Goal: Check status: Check status

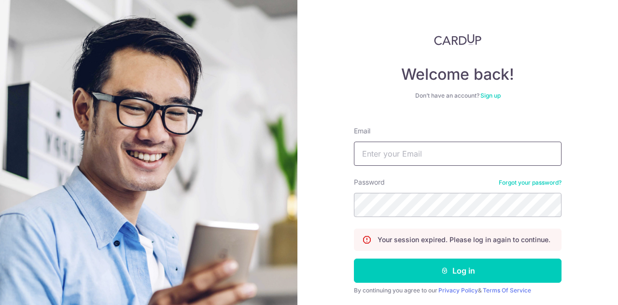
click at [477, 159] on input "Email" at bounding box center [458, 153] width 208 height 24
type input "[EMAIL_ADDRESS][PERSON_NAME][DOMAIN_NAME]"
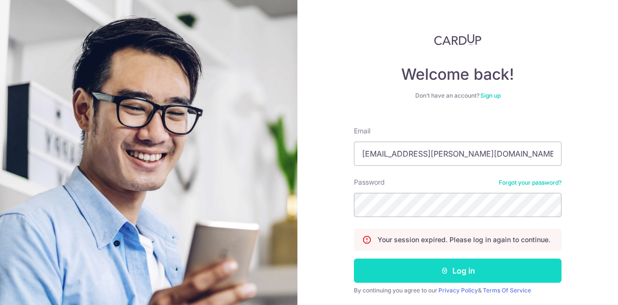
click at [465, 279] on button "Log in" at bounding box center [458, 270] width 208 height 24
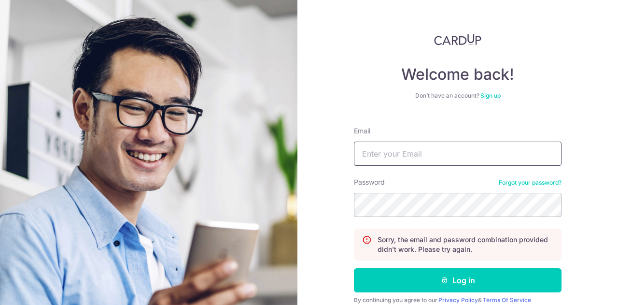
drag, startPoint x: 418, startPoint y: 143, endPoint x: 419, endPoint y: 148, distance: 4.9
click at [417, 143] on input "Email" at bounding box center [458, 153] width 208 height 24
type input "[EMAIL_ADDRESS][PERSON_NAME][DOMAIN_NAME]"
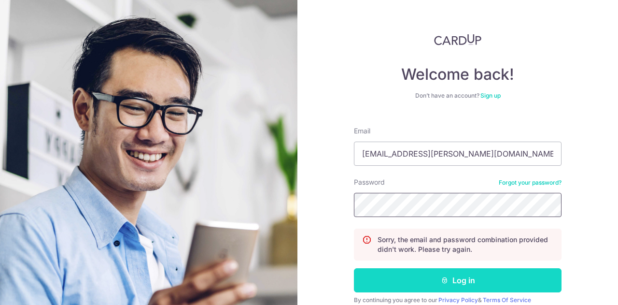
click at [507, 281] on button "Log in" at bounding box center [458, 280] width 208 height 24
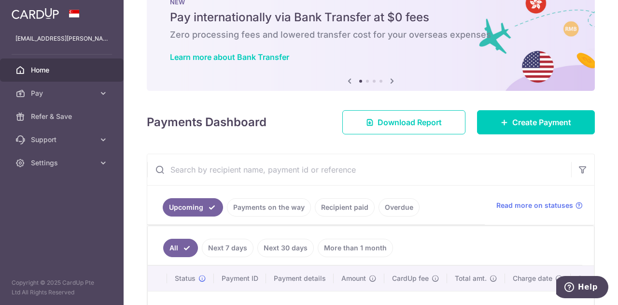
scroll to position [48, 0]
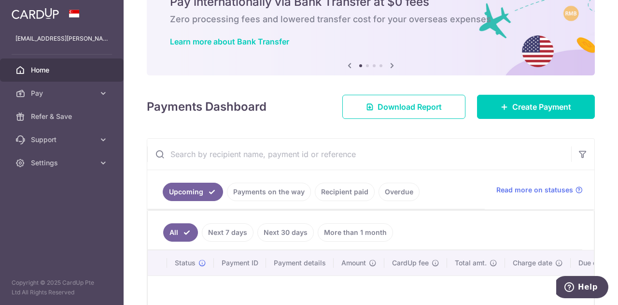
click at [286, 197] on link "Payments on the way" at bounding box center [269, 191] width 84 height 18
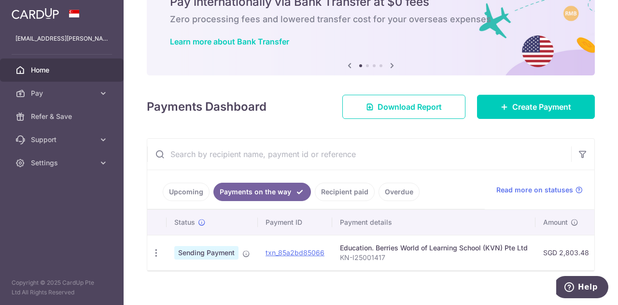
click at [323, 190] on link "Recipient paid" at bounding box center [345, 191] width 60 height 18
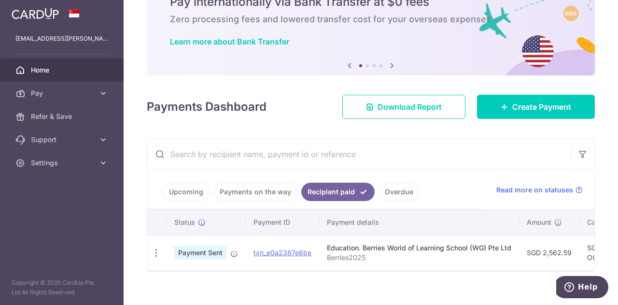
click at [277, 191] on link "Payments on the way" at bounding box center [255, 191] width 84 height 18
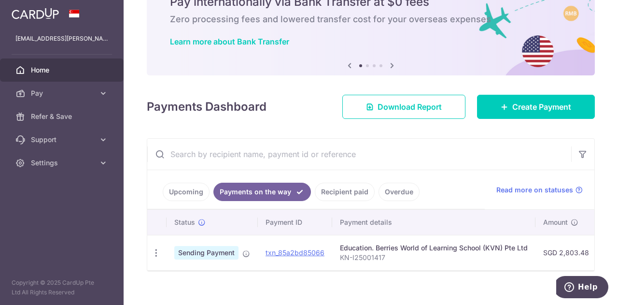
click at [321, 195] on link "Recipient paid" at bounding box center [345, 191] width 60 height 18
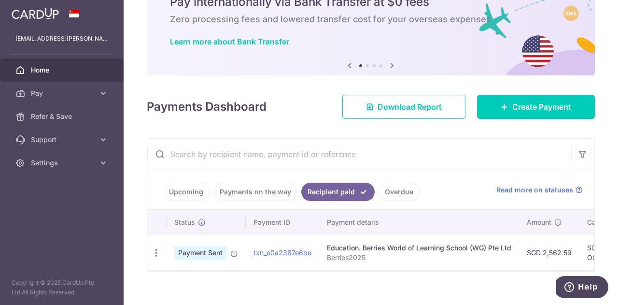
click at [248, 195] on link "Payments on the way" at bounding box center [255, 191] width 84 height 18
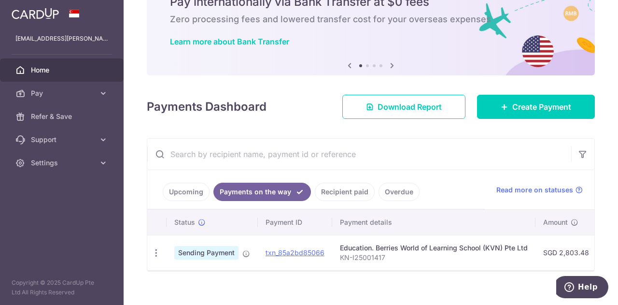
click at [209, 193] on li "Payments on the way" at bounding box center [259, 191] width 101 height 18
click at [205, 193] on link "Upcoming" at bounding box center [186, 191] width 47 height 18
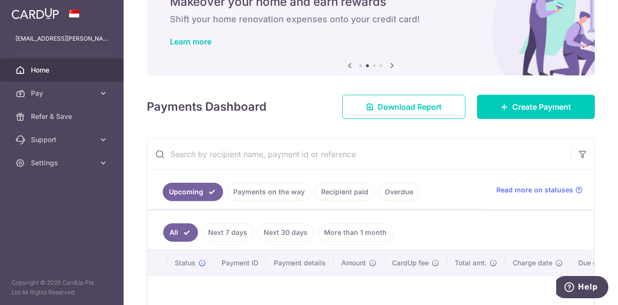
click at [271, 193] on link "Payments on the way" at bounding box center [269, 191] width 84 height 18
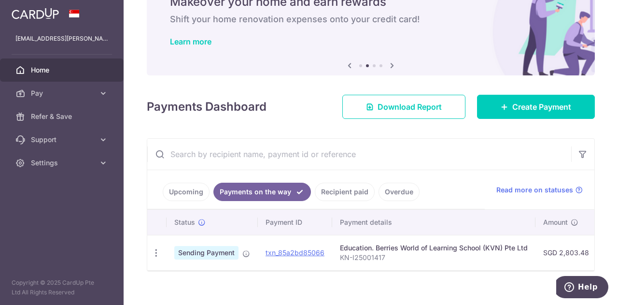
click at [334, 193] on link "Recipient paid" at bounding box center [345, 191] width 60 height 18
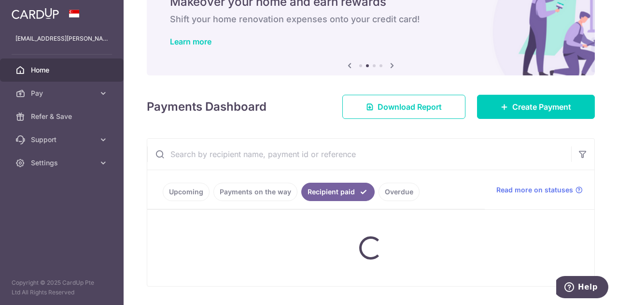
click at [378, 192] on link "Overdue" at bounding box center [398, 191] width 41 height 18
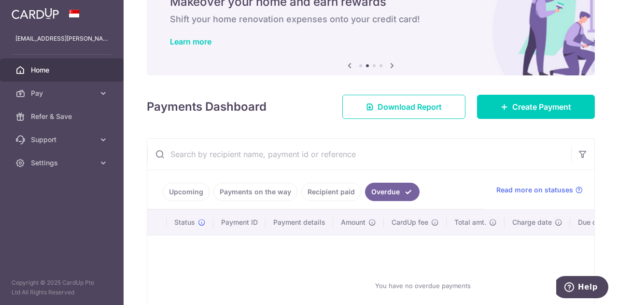
drag, startPoint x: 320, startPoint y: 194, endPoint x: 298, endPoint y: 194, distance: 21.7
click at [319, 194] on link "Recipient paid" at bounding box center [331, 191] width 60 height 18
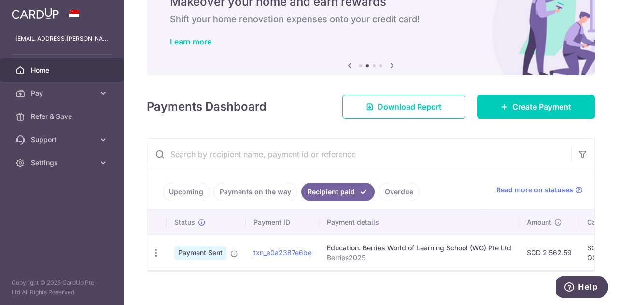
click at [273, 194] on link "Payments on the way" at bounding box center [255, 191] width 84 height 18
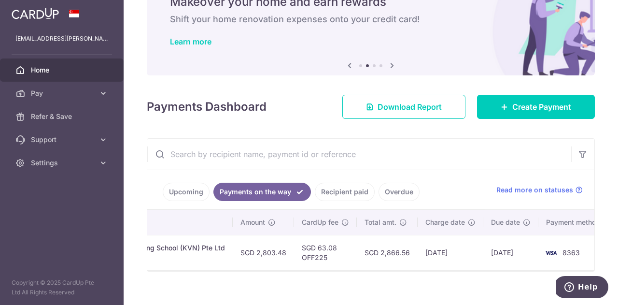
scroll to position [0, 319]
